Goal: Information Seeking & Learning: Find specific fact

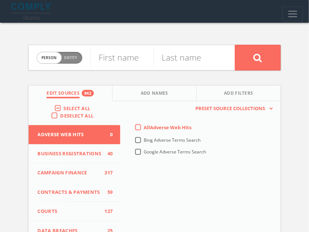
click at [65, 61] on span "Person Entity" at bounding box center [59, 57] width 45 height 11
checkbox input "true"
click at [63, 109] on label "Select All" at bounding box center [78, 108] width 30 height 7
click at [0, 0] on input "Select All" at bounding box center [0, 0] width 0 height 0
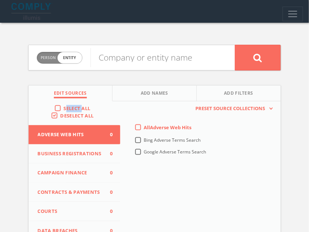
click at [63, 109] on label "Select All" at bounding box center [78, 108] width 30 height 7
click at [0, 0] on input "Select All" at bounding box center [0, 0] width 0 height 0
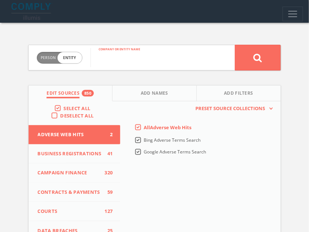
click at [107, 59] on input "text" at bounding box center [163, 57] width 144 height 19
type input "onetrust"
click at [235, 45] on button at bounding box center [258, 58] width 46 height 26
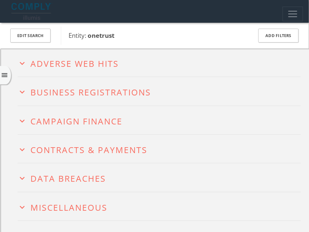
click at [6, 81] on div "menu" at bounding box center [5, 75] width 11 height 18
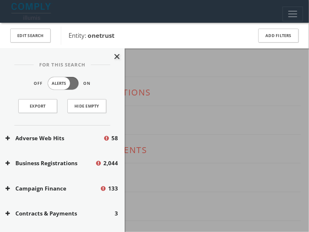
click at [170, 37] on span "Entity: onetrust" at bounding box center [156, 36] width 174 height 10
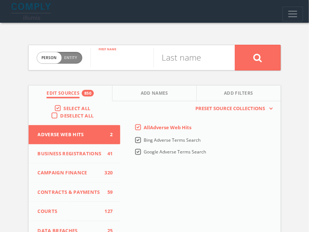
click at [107, 52] on input "text" at bounding box center [122, 57] width 63 height 19
paste input "[PERSON_NAME]"
click at [137, 62] on input "[PERSON_NAME]" at bounding box center [122, 57] width 63 height 19
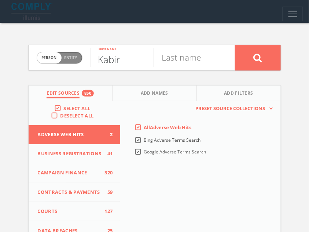
scroll to position [0, 0]
type input "Kabir"
click at [179, 64] on input "text" at bounding box center [185, 57] width 63 height 19
paste input "[PERSON_NAME]"
type input "[PERSON_NAME]"
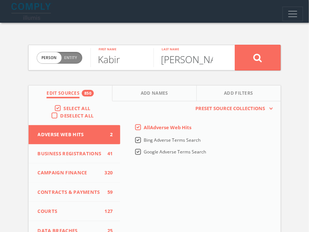
click at [235, 45] on button at bounding box center [258, 58] width 46 height 26
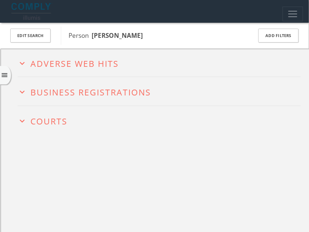
click at [7, 80] on div "menu" at bounding box center [5, 75] width 11 height 18
